Goal: Information Seeking & Learning: Learn about a topic

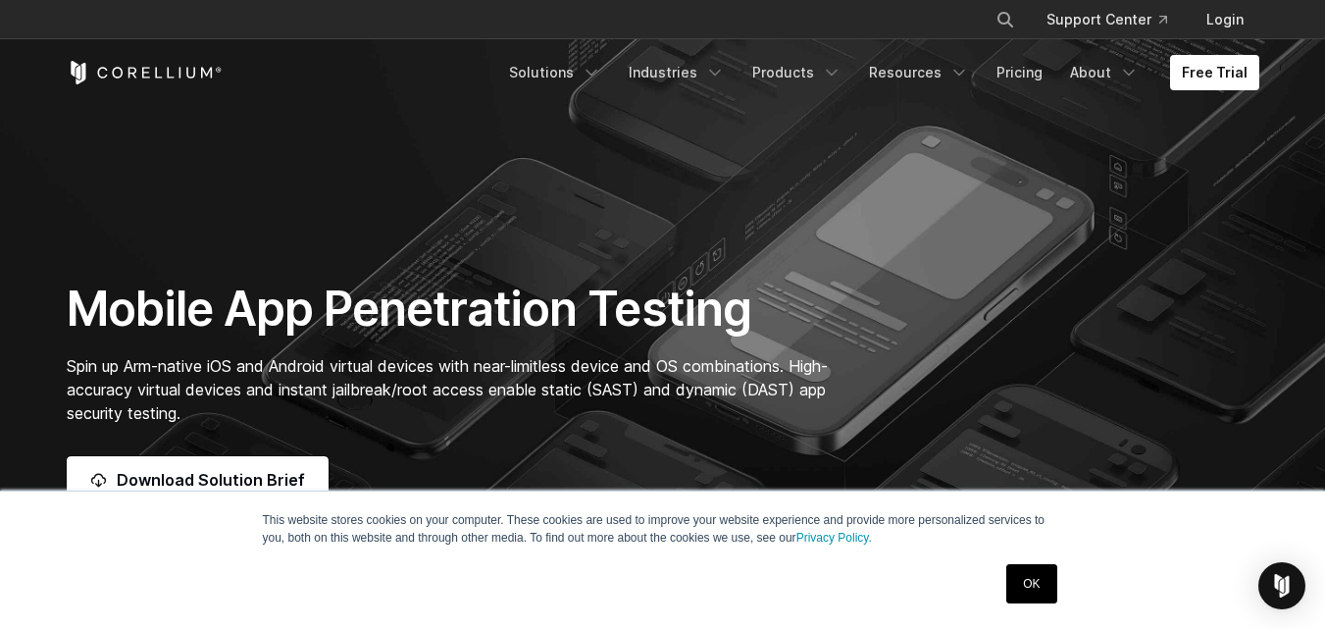
click at [1020, 585] on link "OK" at bounding box center [1031, 583] width 50 height 39
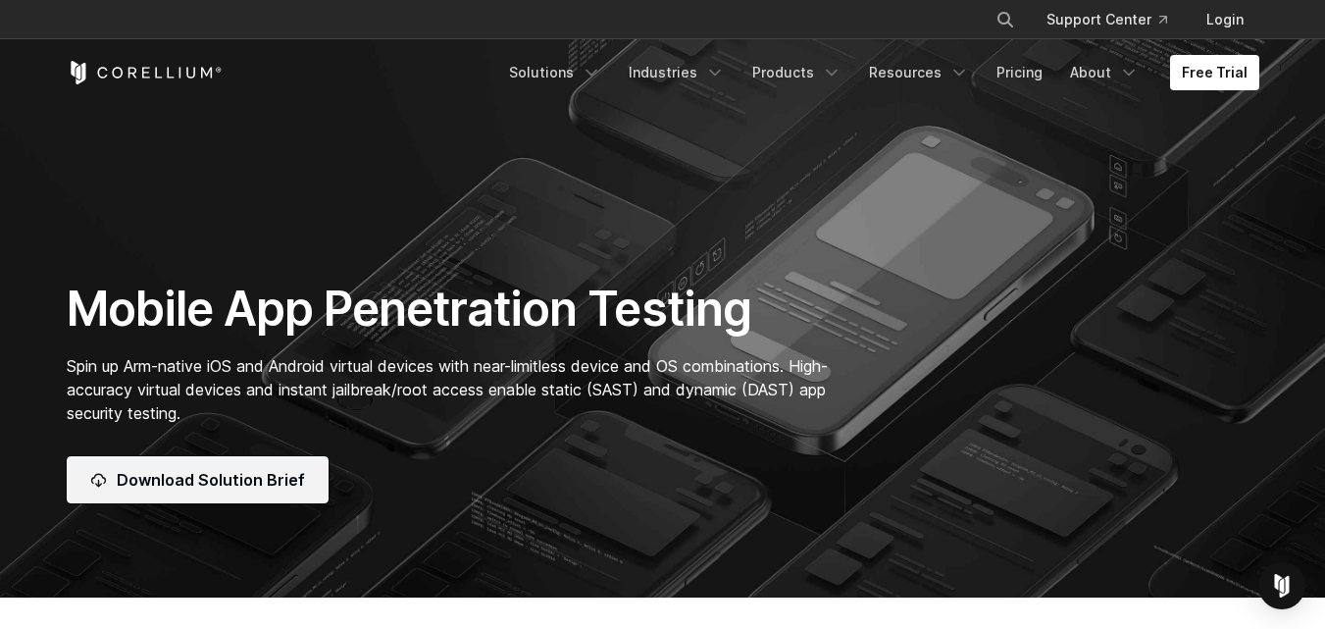
click at [246, 471] on span "Download Solution Brief" at bounding box center [211, 480] width 188 height 24
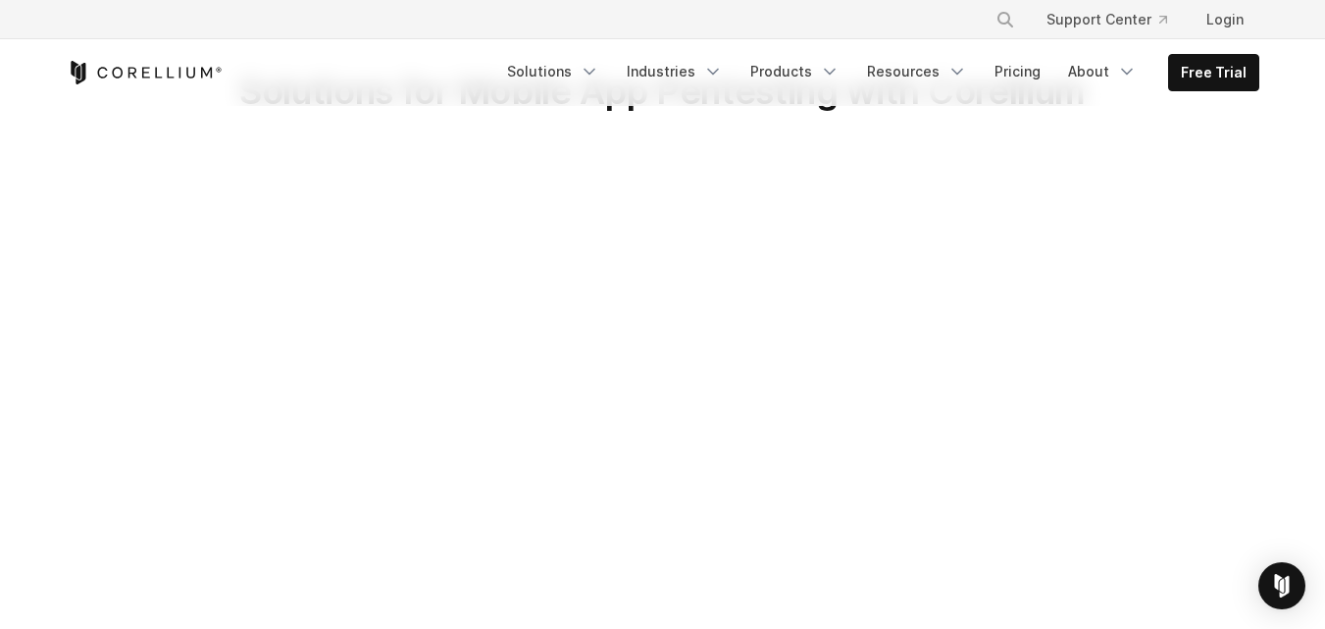
scroll to position [78, 0]
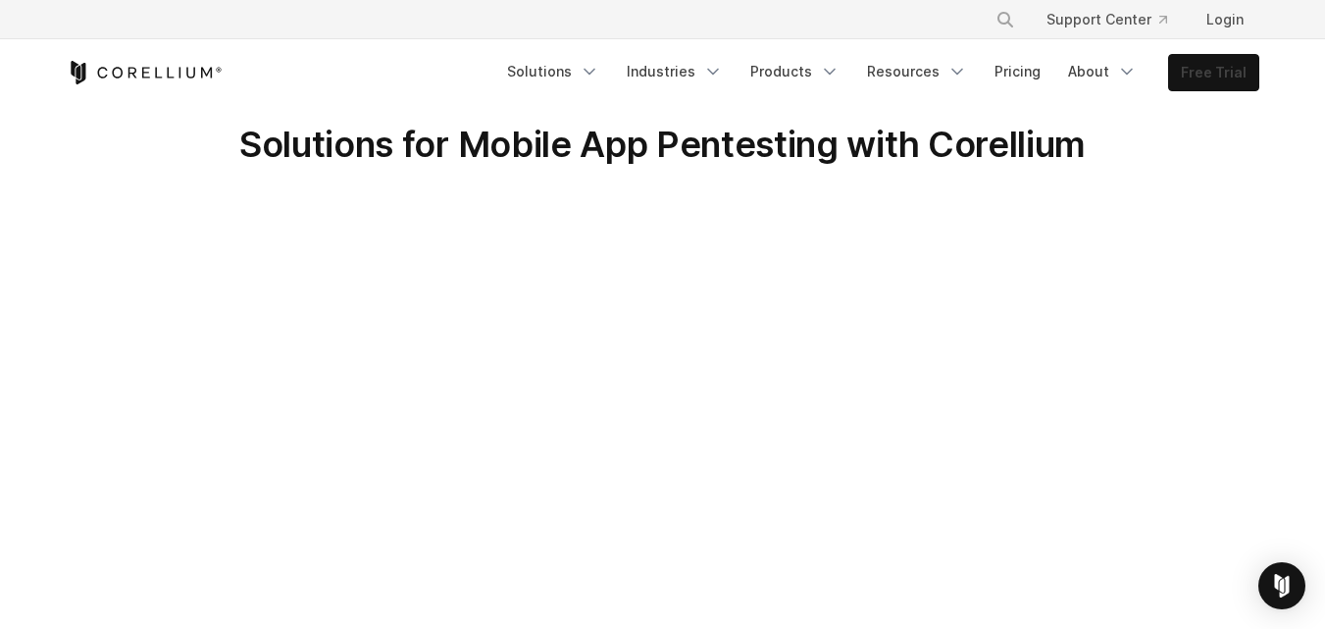
click at [1205, 67] on link "Free Trial" at bounding box center [1213, 72] width 89 height 35
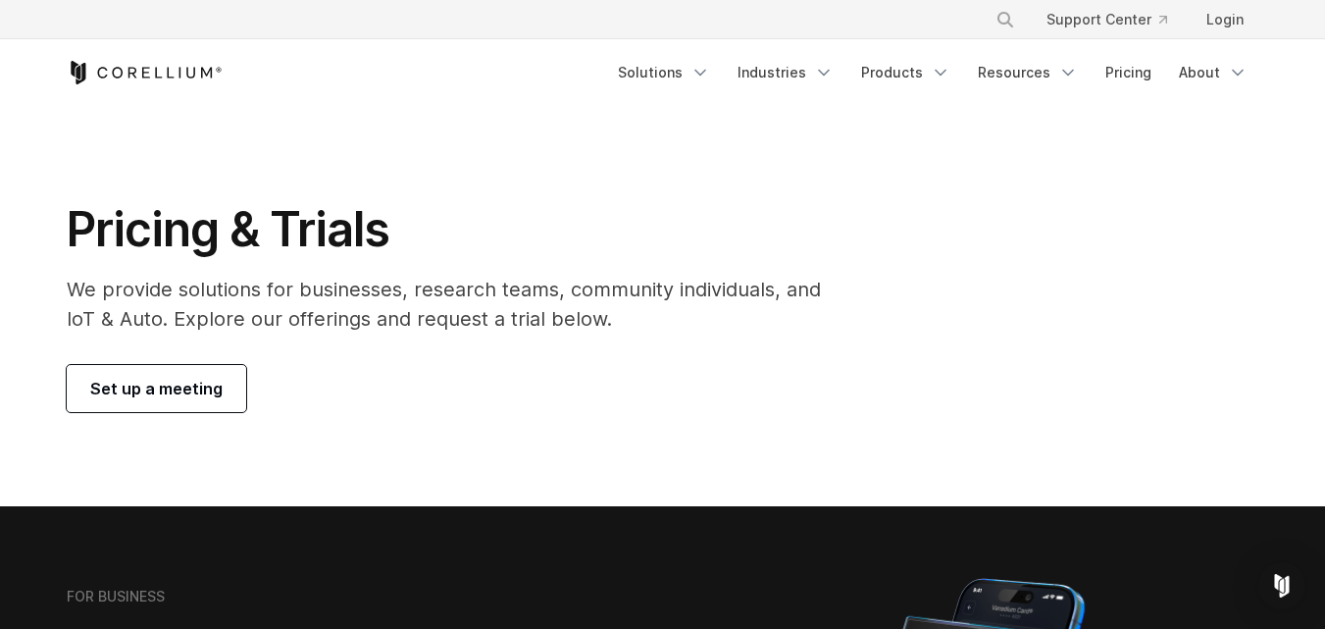
click at [209, 379] on span "Set up a meeting" at bounding box center [156, 389] width 132 height 24
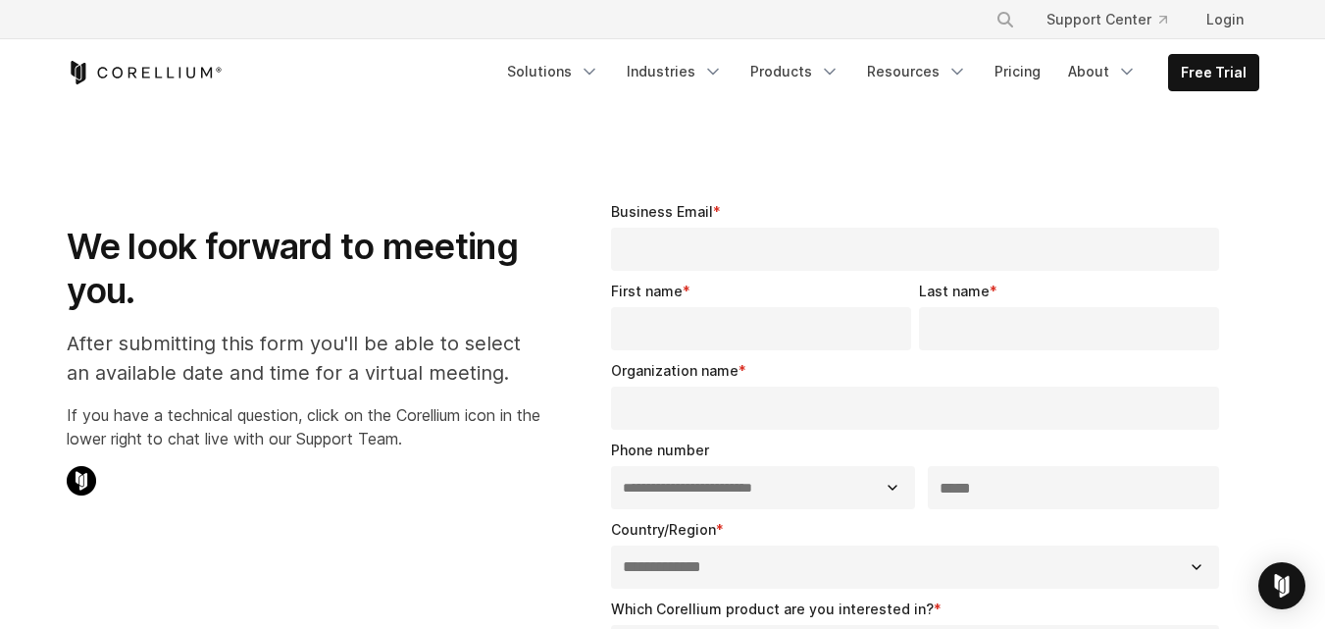
select select "**"
click at [1022, 78] on link "Pricing" at bounding box center [1018, 71] width 70 height 35
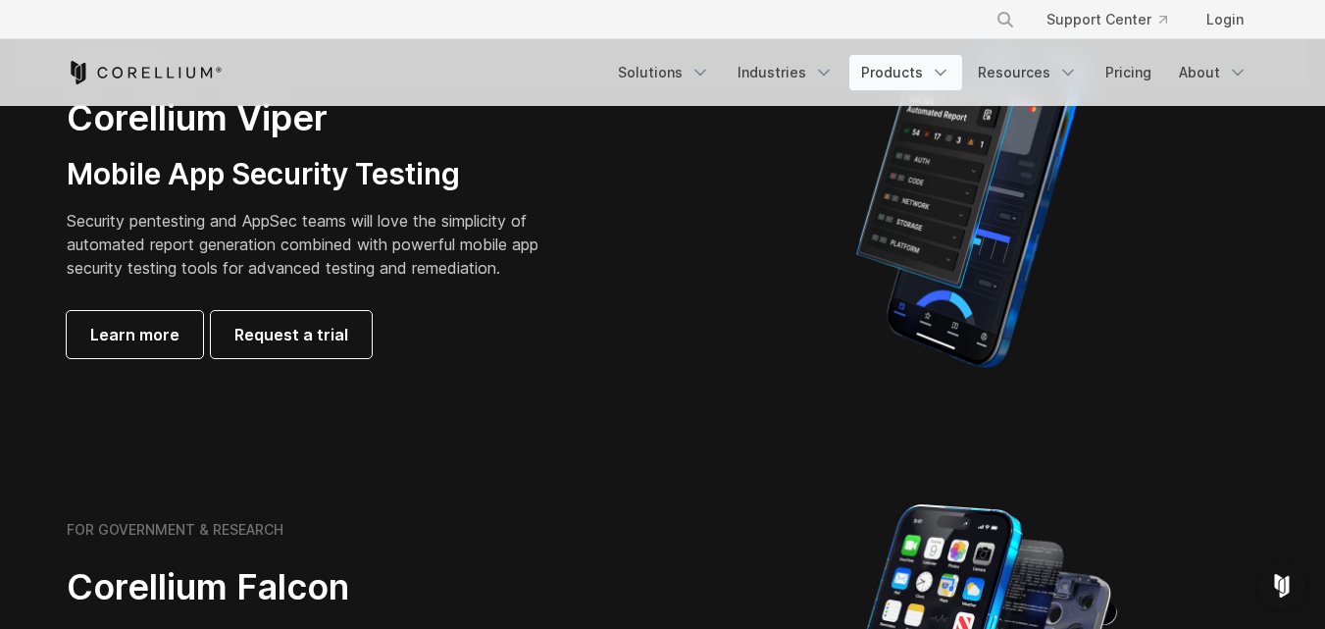
scroll to position [588, 0]
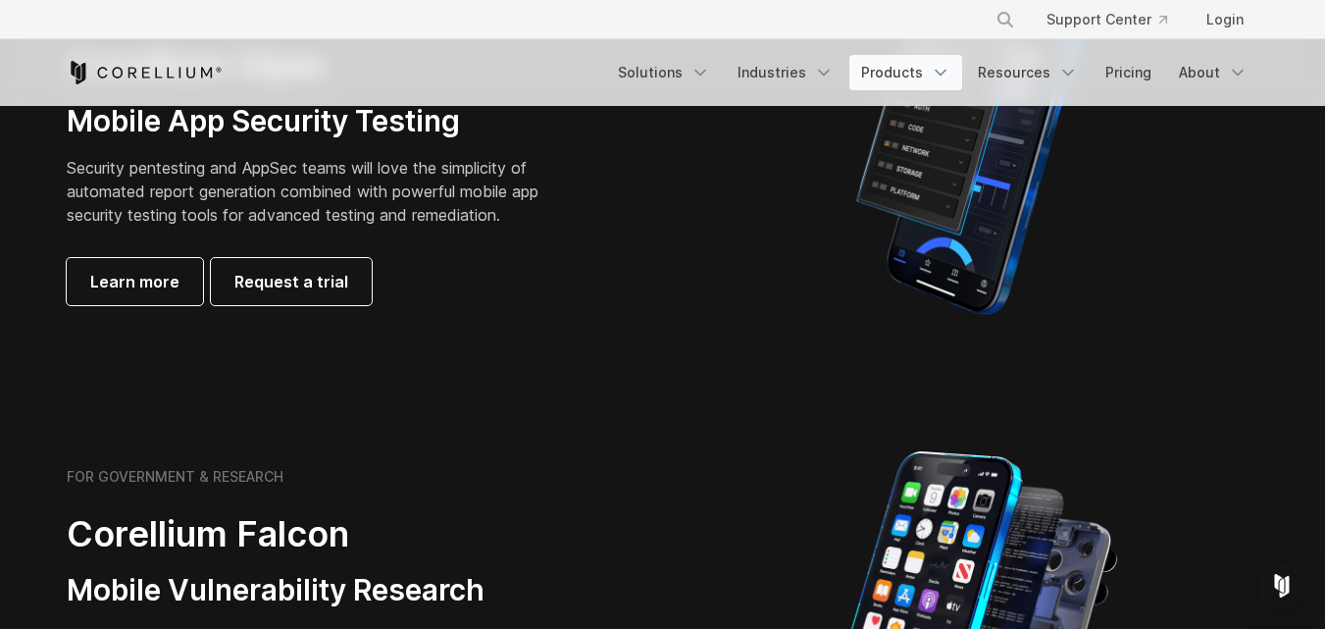
click at [945, 79] on icon "Navigation Menu" at bounding box center [941, 73] width 20 height 20
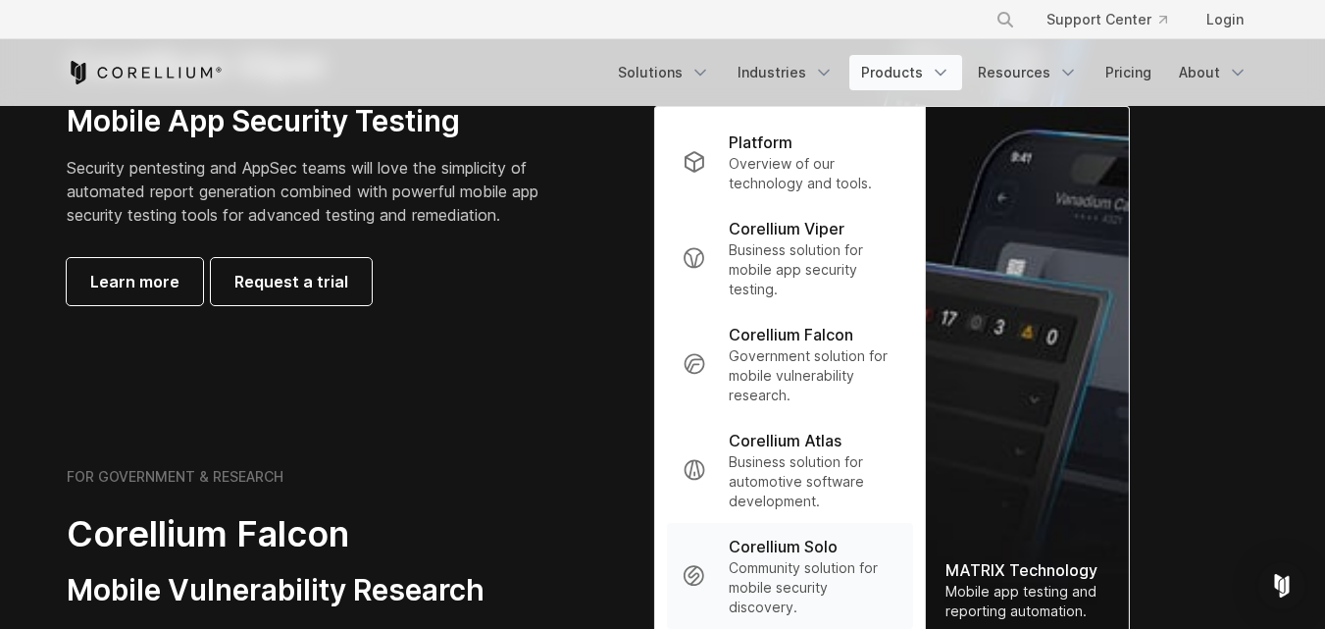
click at [764, 579] on p "Community solution for mobile security discovery." at bounding box center [813, 587] width 169 height 59
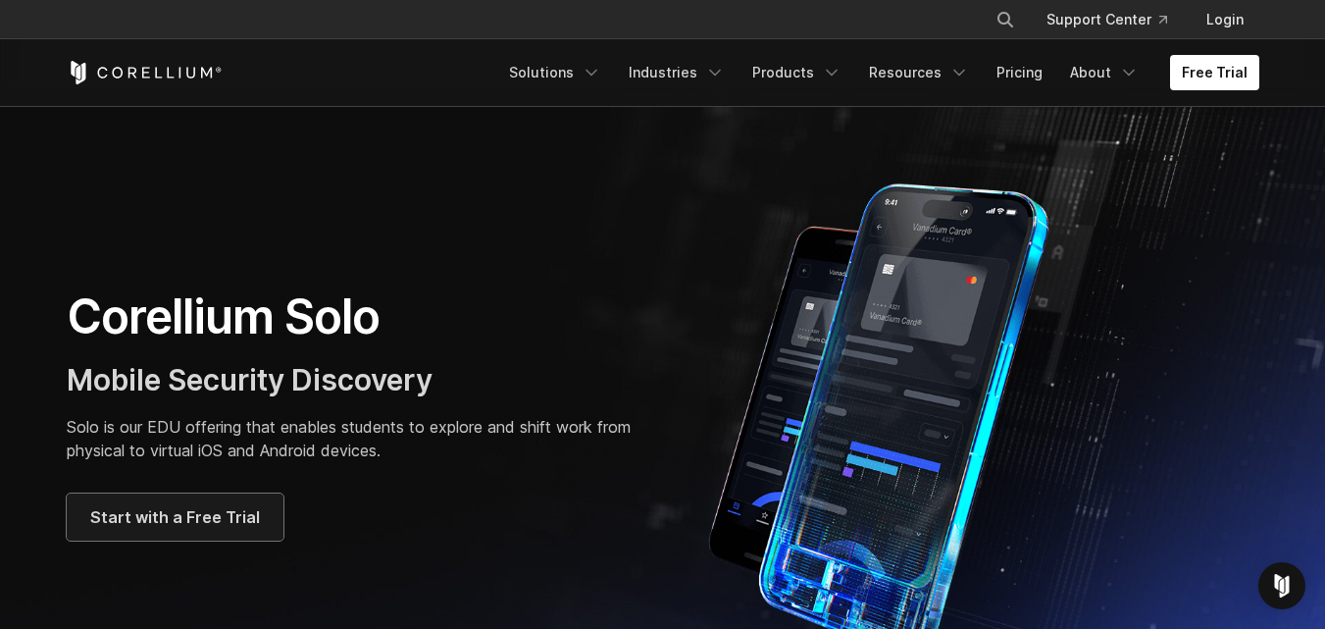
click at [228, 512] on span "Start with a Free Trial" at bounding box center [175, 517] width 170 height 24
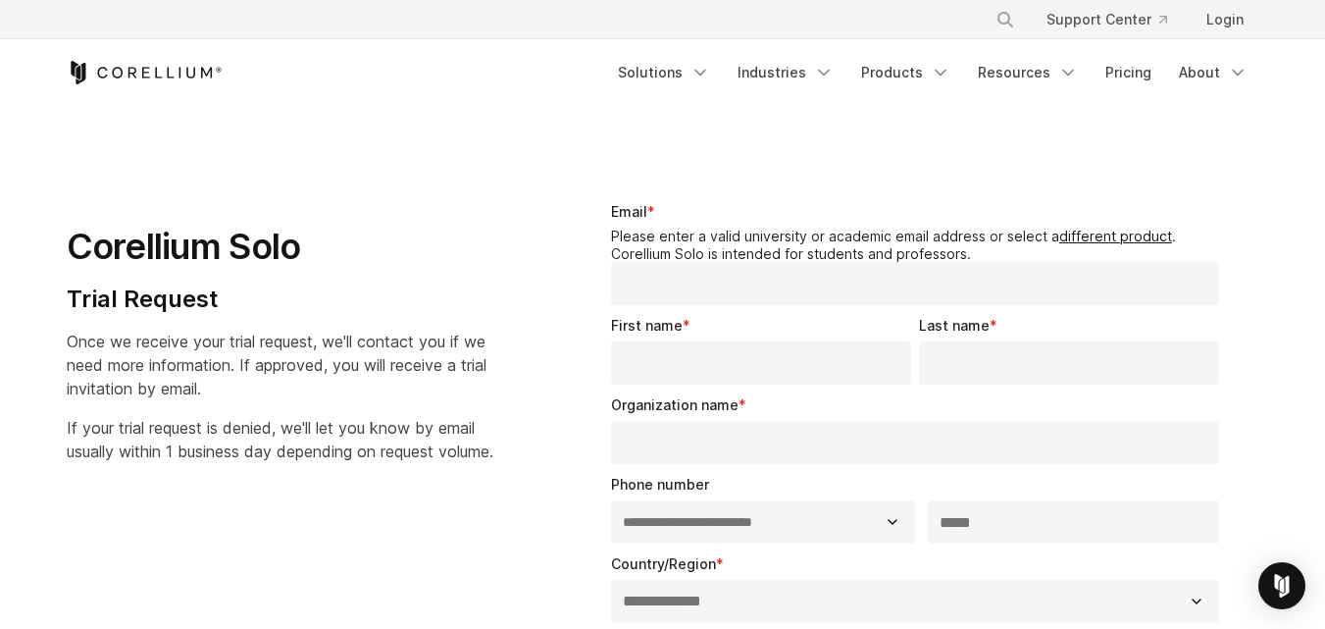
select select "**"
click at [828, 71] on polyline "Navigation Menu" at bounding box center [824, 73] width 10 height 5
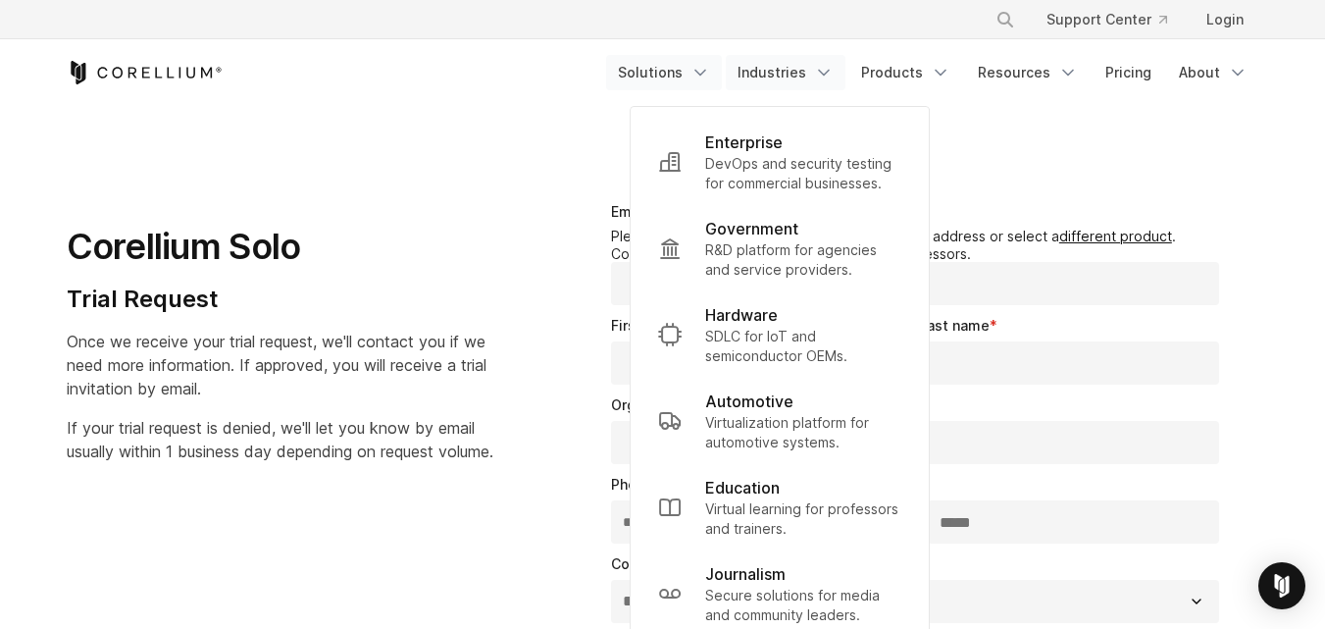
click at [671, 82] on link "Solutions" at bounding box center [664, 72] width 116 height 35
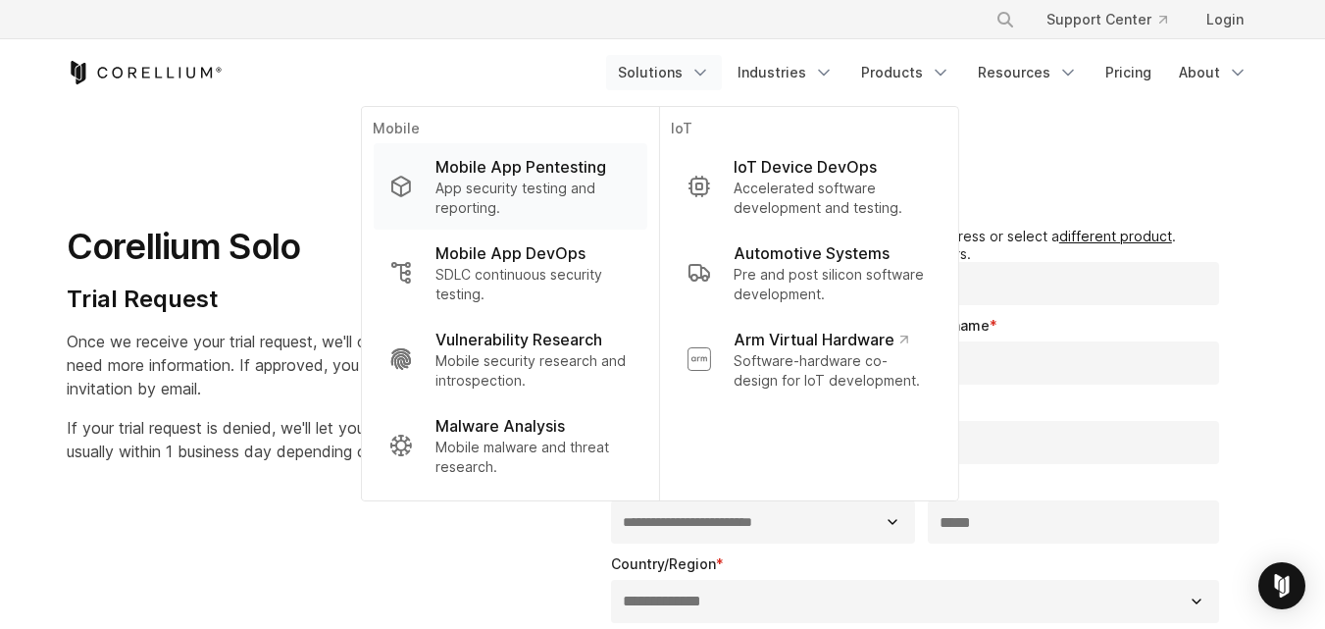
click at [519, 162] on p "Mobile App Pentesting" at bounding box center [520, 167] width 171 height 24
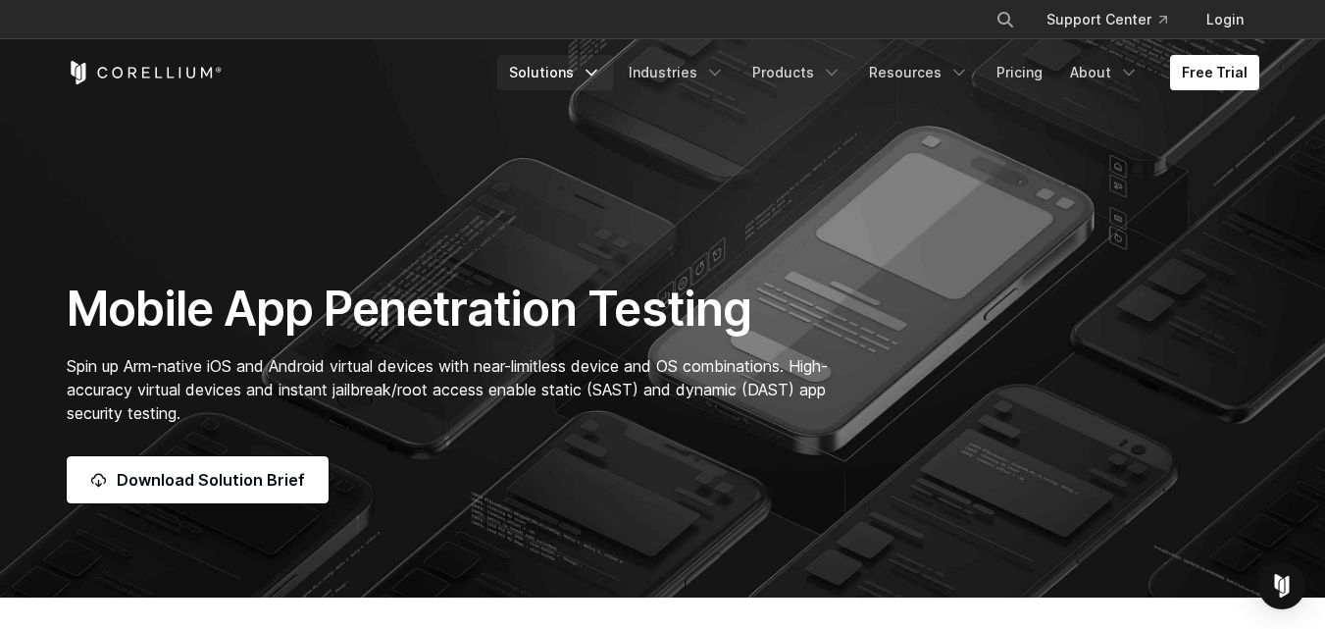
click at [569, 74] on link "Solutions" at bounding box center [555, 72] width 116 height 35
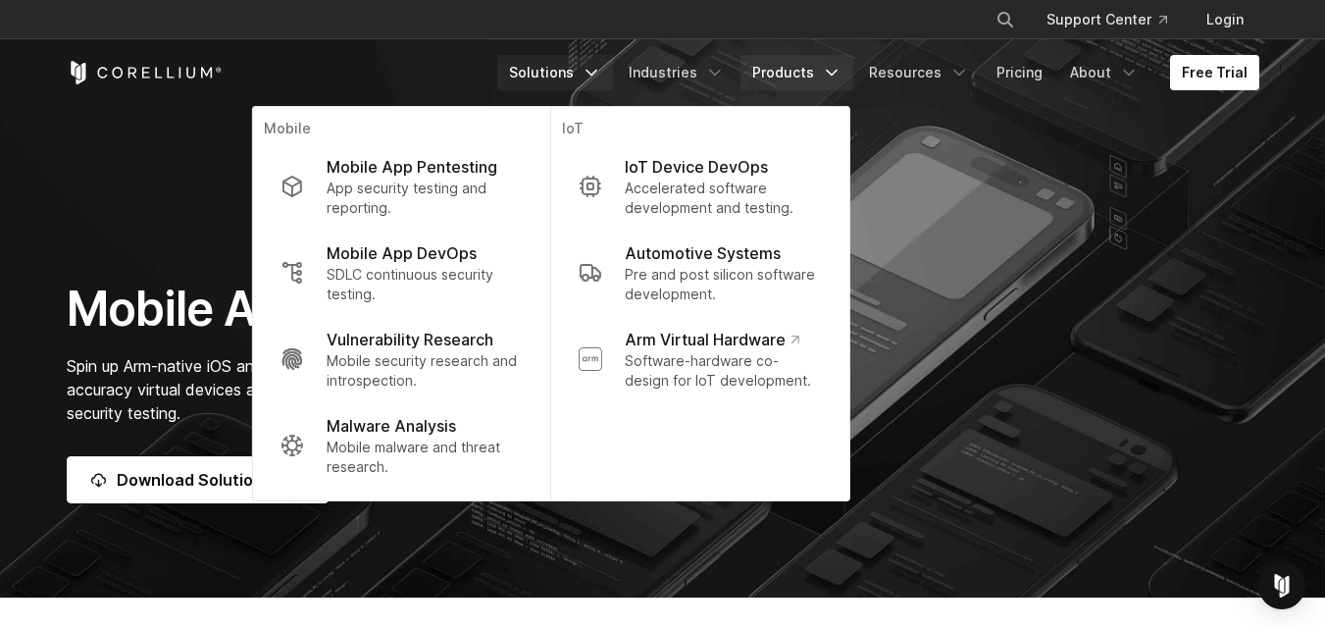
click at [829, 72] on link "Products" at bounding box center [797, 72] width 113 height 35
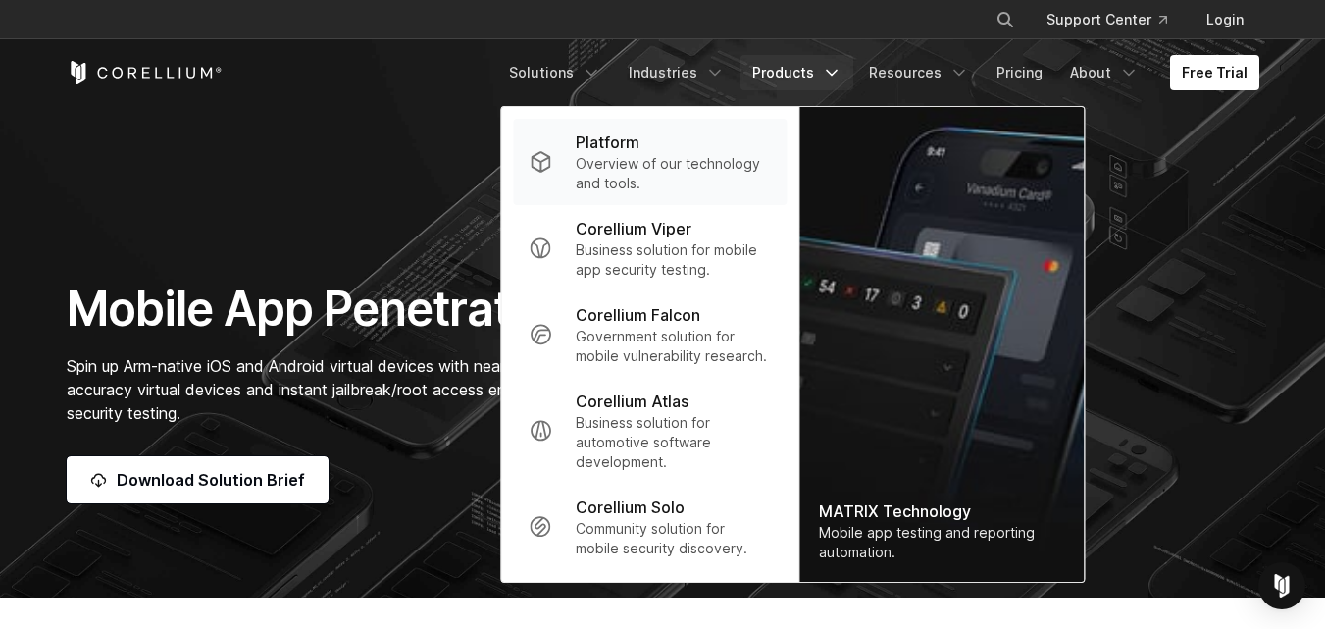
click at [669, 149] on div "Platform" at bounding box center [673, 142] width 195 height 24
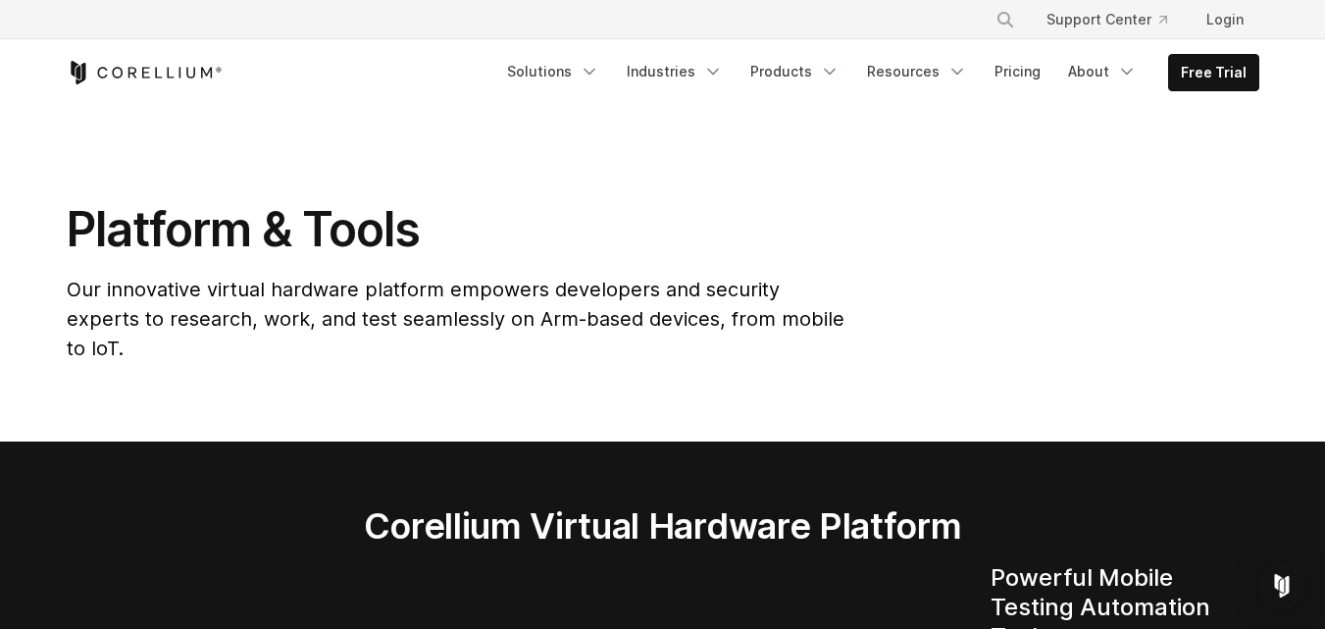
scroll to position [39, 0]
